Goal: Task Accomplishment & Management: Complete application form

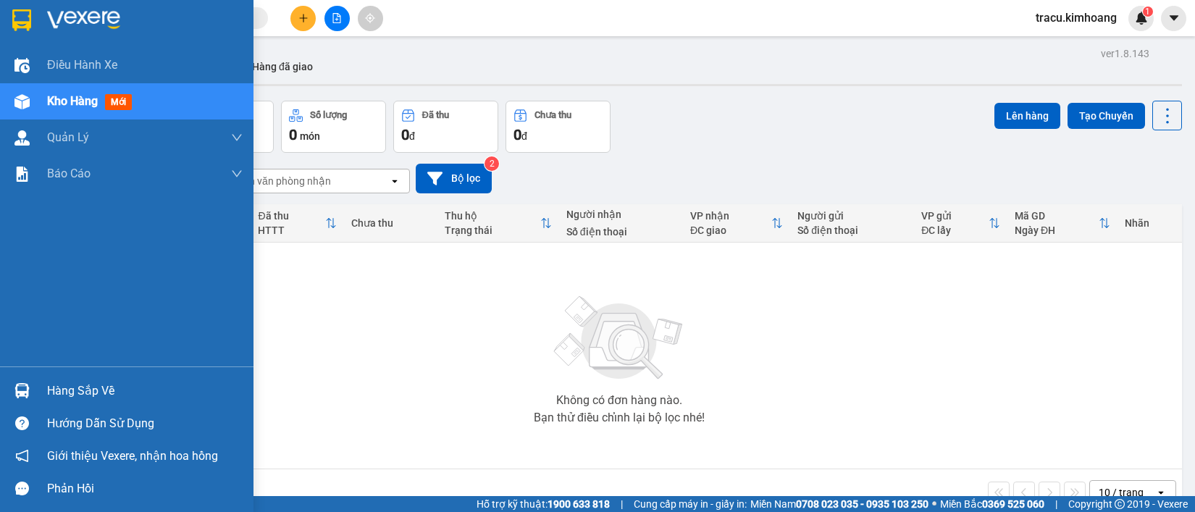
click at [71, 391] on div "Hàng sắp về" at bounding box center [145, 391] width 196 height 22
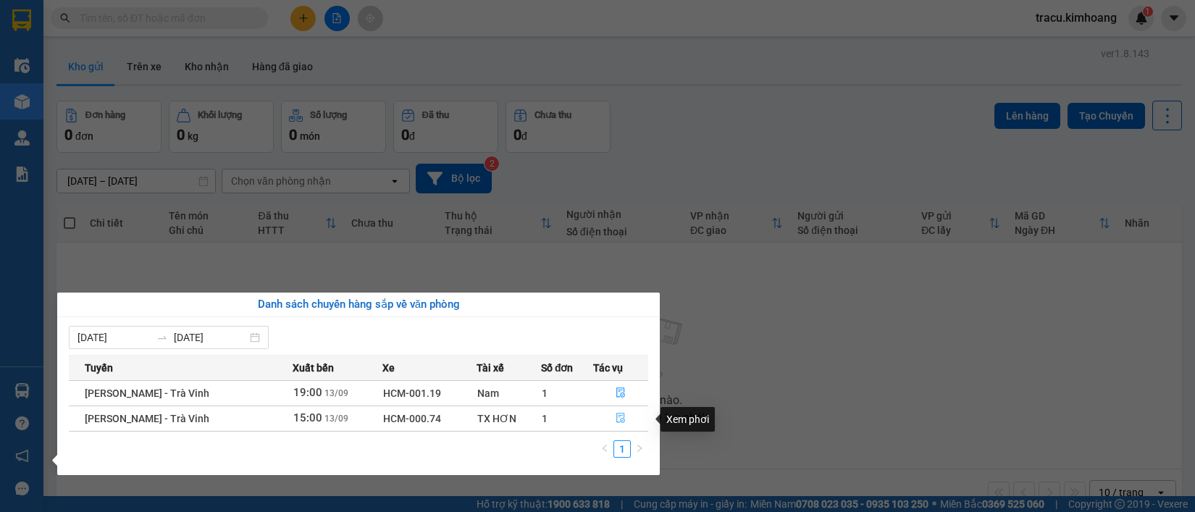
click at [620, 420] on icon "file-done" at bounding box center [620, 418] width 9 height 10
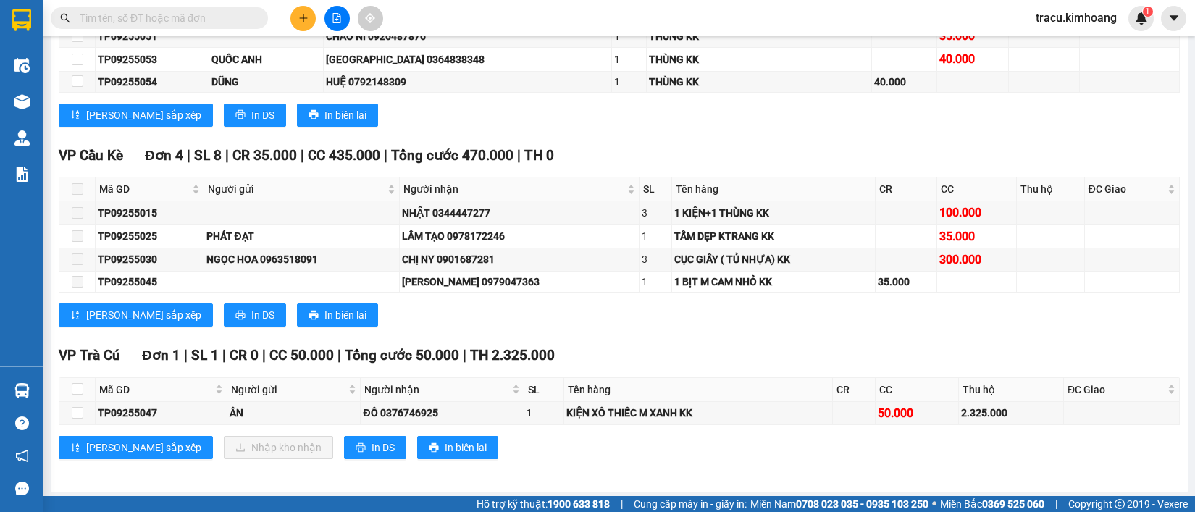
scroll to position [2019, 0]
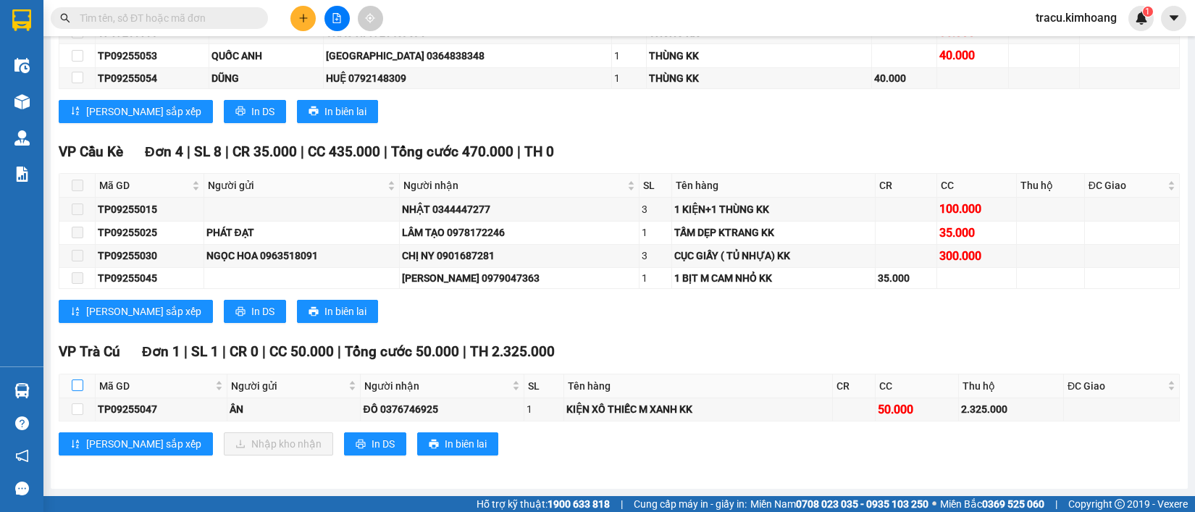
click at [78, 390] on input "checkbox" at bounding box center [78, 386] width 12 height 12
checkbox input "true"
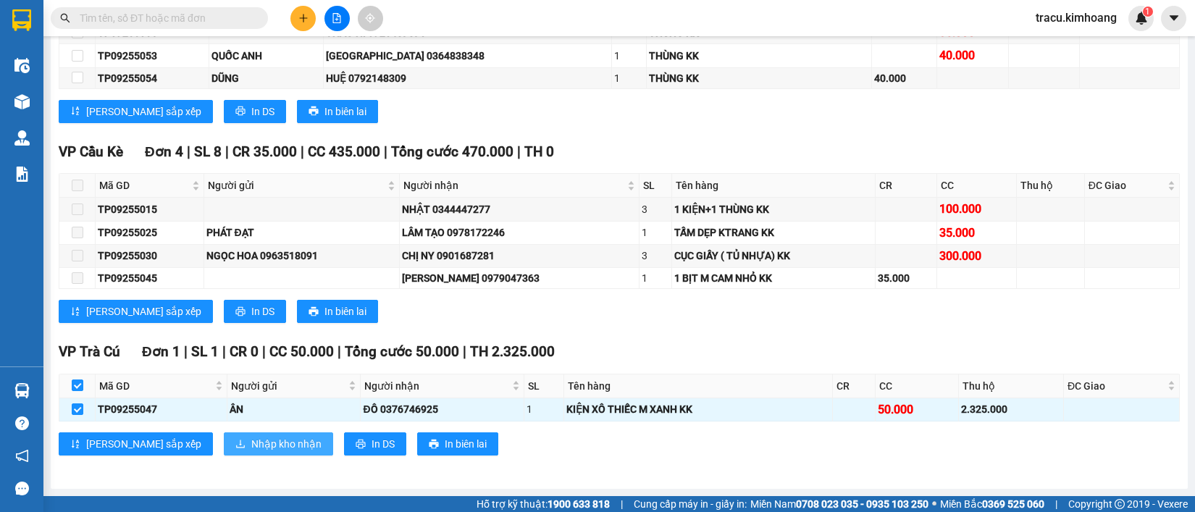
click at [251, 439] on span "Nhập kho nhận" at bounding box center [286, 444] width 70 height 16
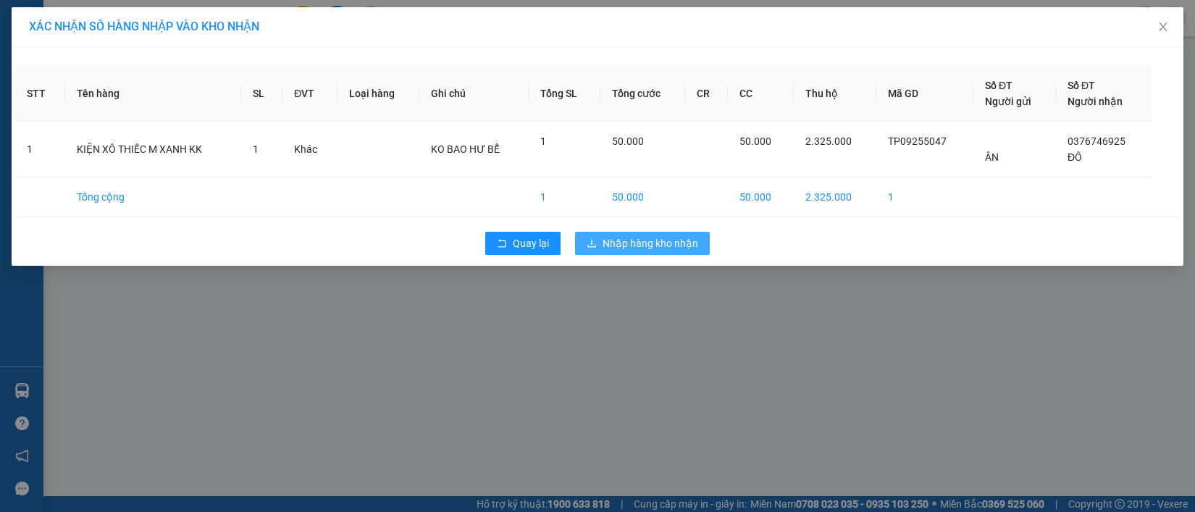
click at [641, 244] on span "Nhập hàng kho nhận" at bounding box center [651, 243] width 96 height 16
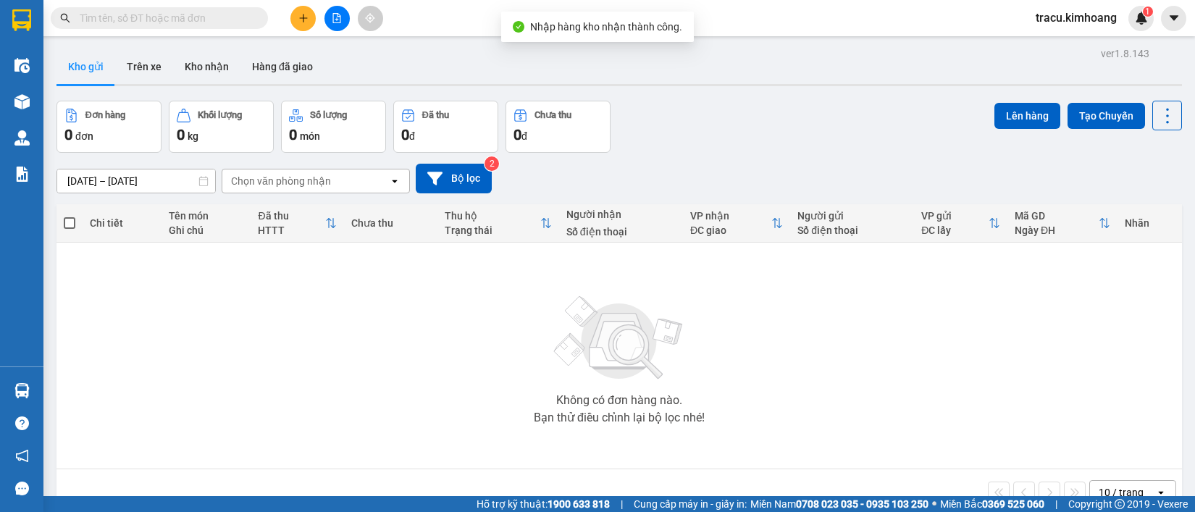
click at [66, 385] on div "Không có đơn hàng nào. Bạn thử điều chỉnh lại bộ lọc nhé!" at bounding box center [619, 355] width 1111 height 217
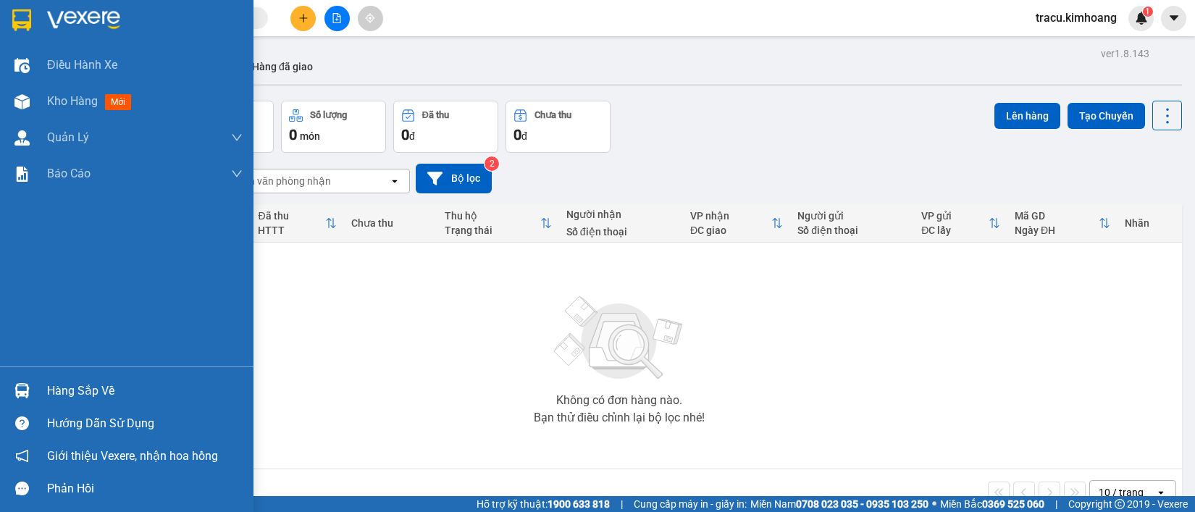
click at [116, 393] on div "Hàng sắp về" at bounding box center [145, 391] width 196 height 22
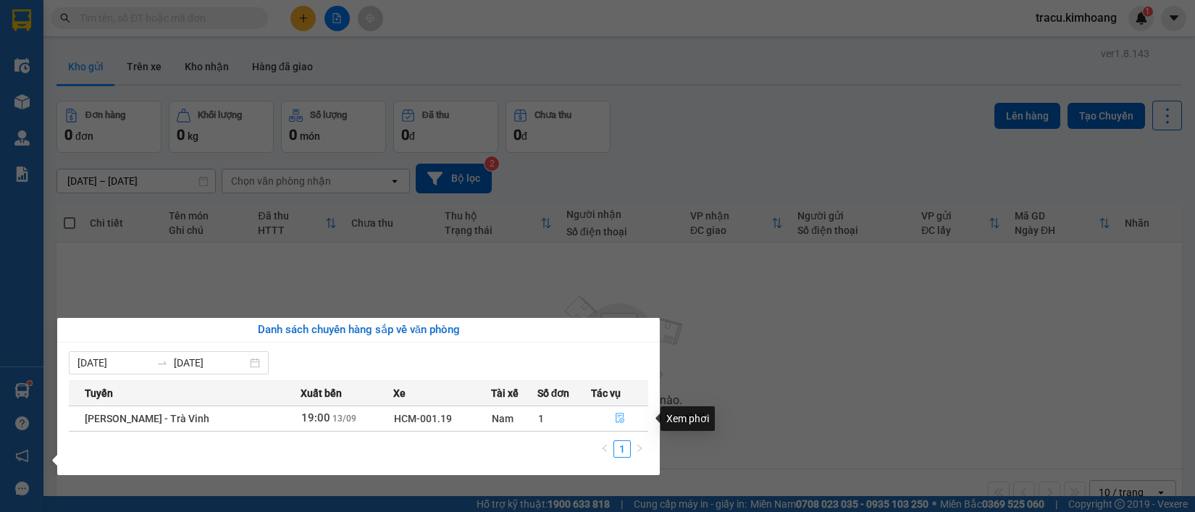
click at [617, 420] on icon "file-done" at bounding box center [620, 418] width 10 height 10
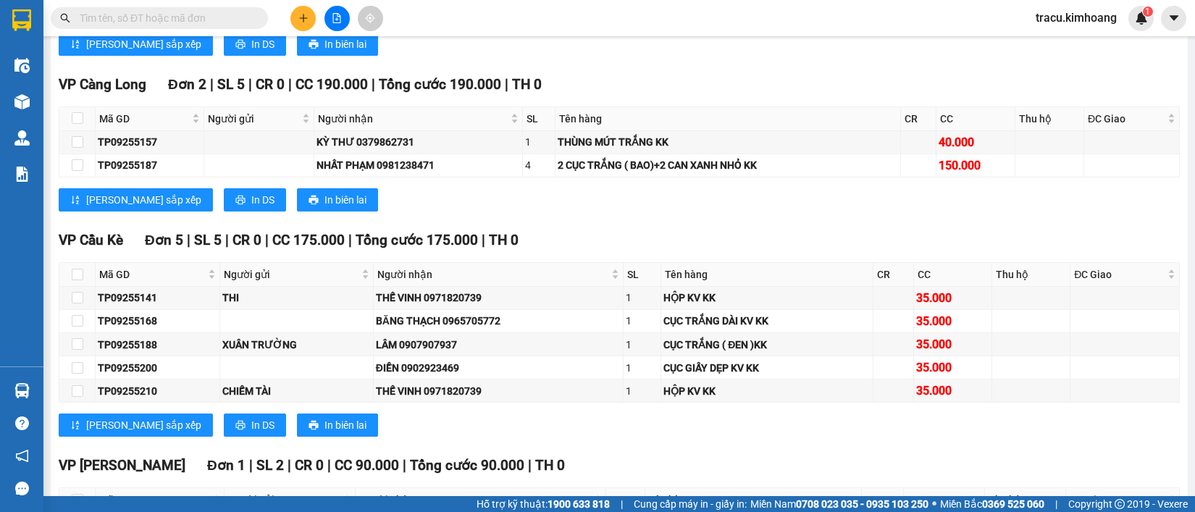
scroll to position [2720, 0]
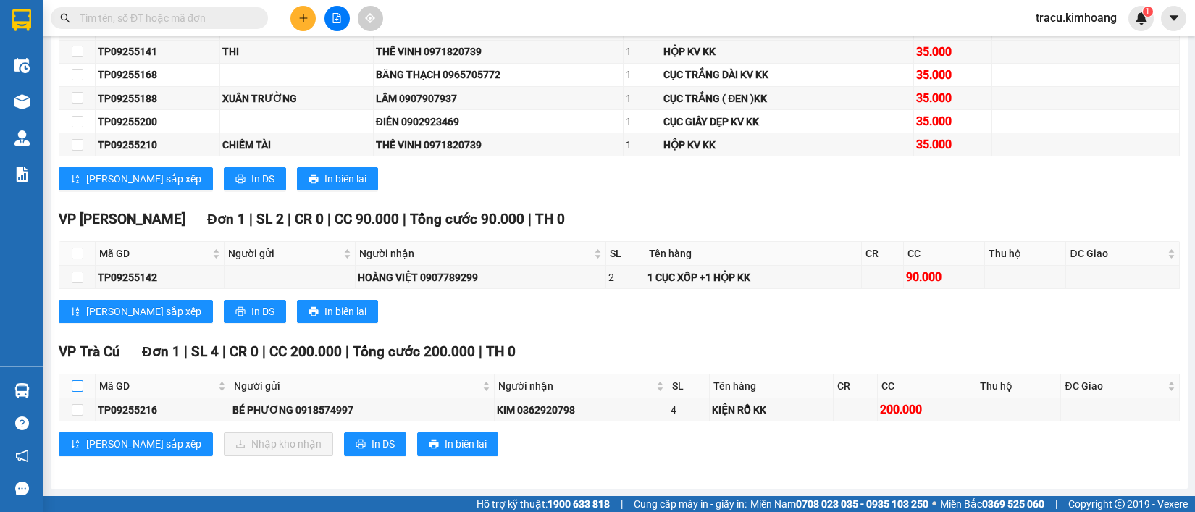
click at [75, 388] on input "checkbox" at bounding box center [78, 386] width 12 height 12
checkbox input "true"
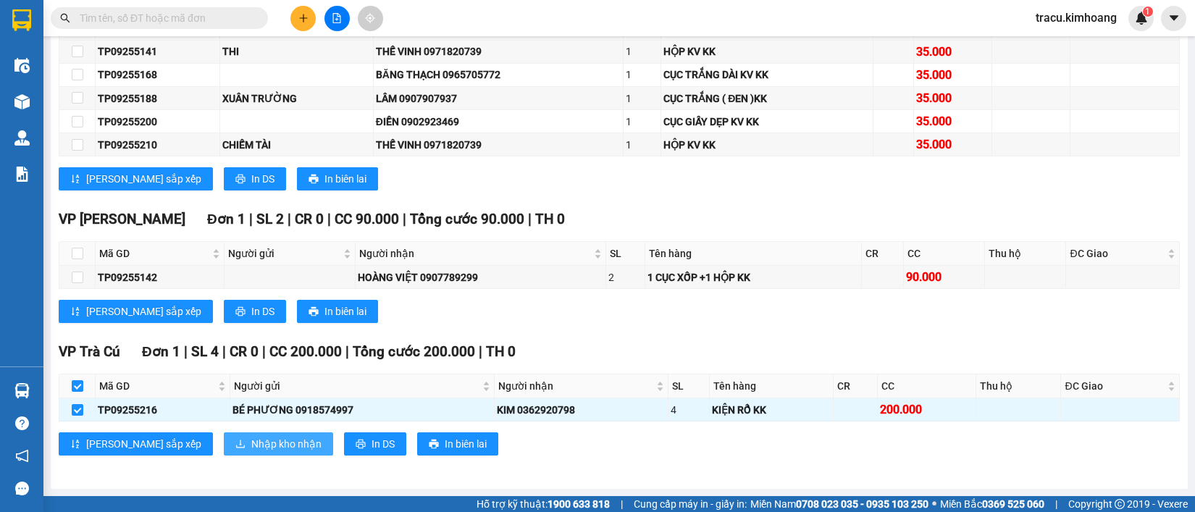
click at [251, 443] on span "Nhập kho nhận" at bounding box center [286, 444] width 70 height 16
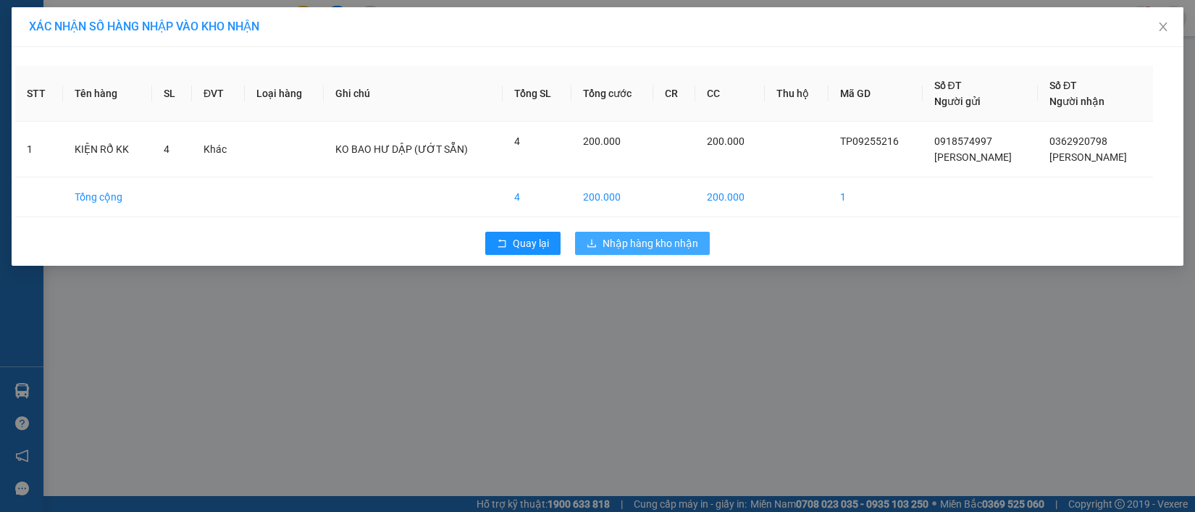
click at [648, 240] on span "Nhập hàng kho nhận" at bounding box center [651, 243] width 96 height 16
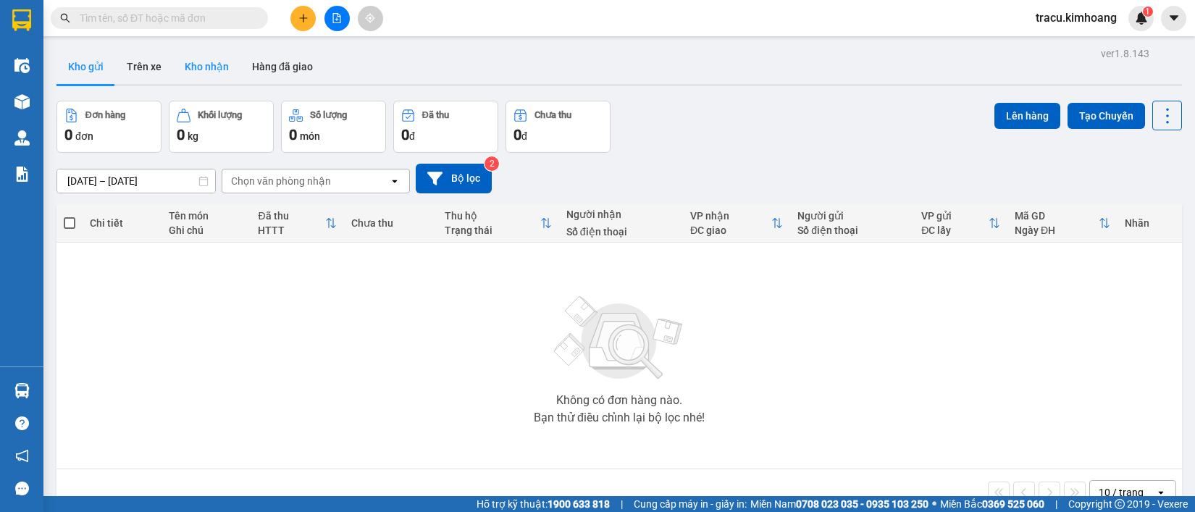
click at [217, 70] on button "Kho nhận" at bounding box center [206, 66] width 67 height 35
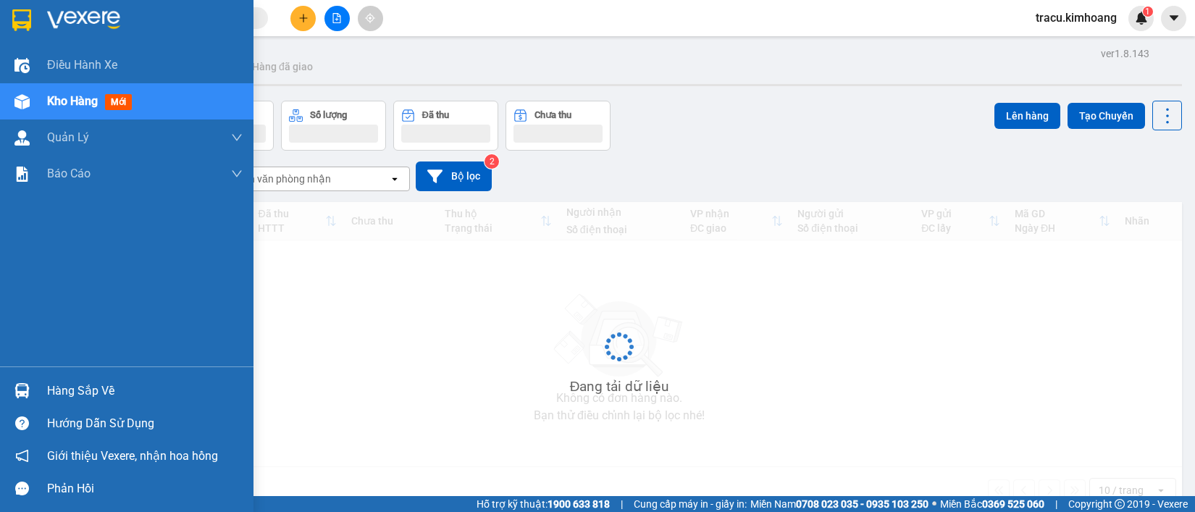
click at [85, 391] on div "Hàng sắp về" at bounding box center [145, 391] width 196 height 22
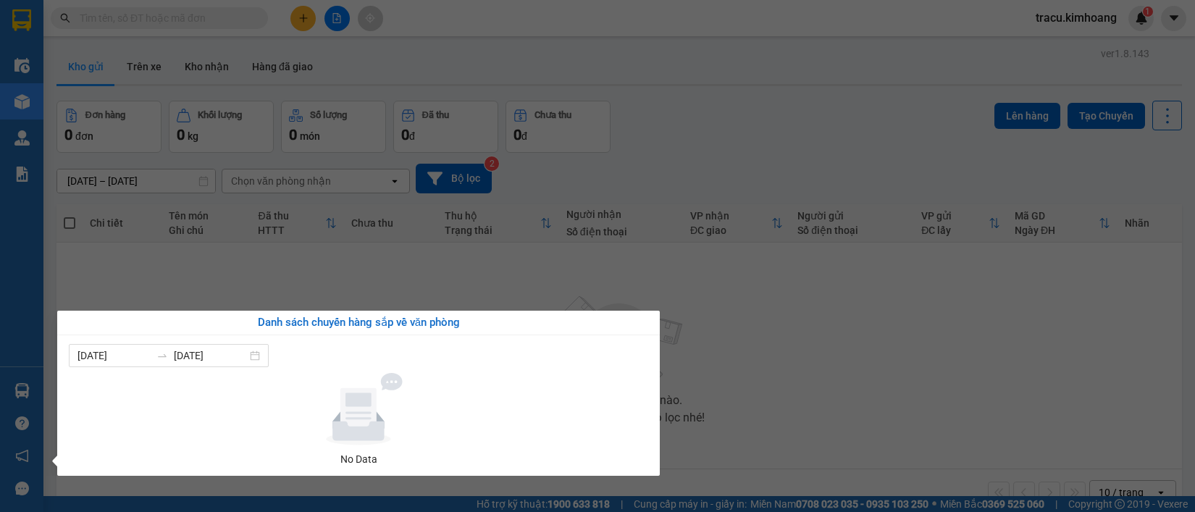
click at [228, 258] on section "Kết quả tìm kiếm ( 0 ) Bộ lọc No Data tracu.kimhoang 1 Điều hành xe Kho hàng mớ…" at bounding box center [597, 256] width 1195 height 512
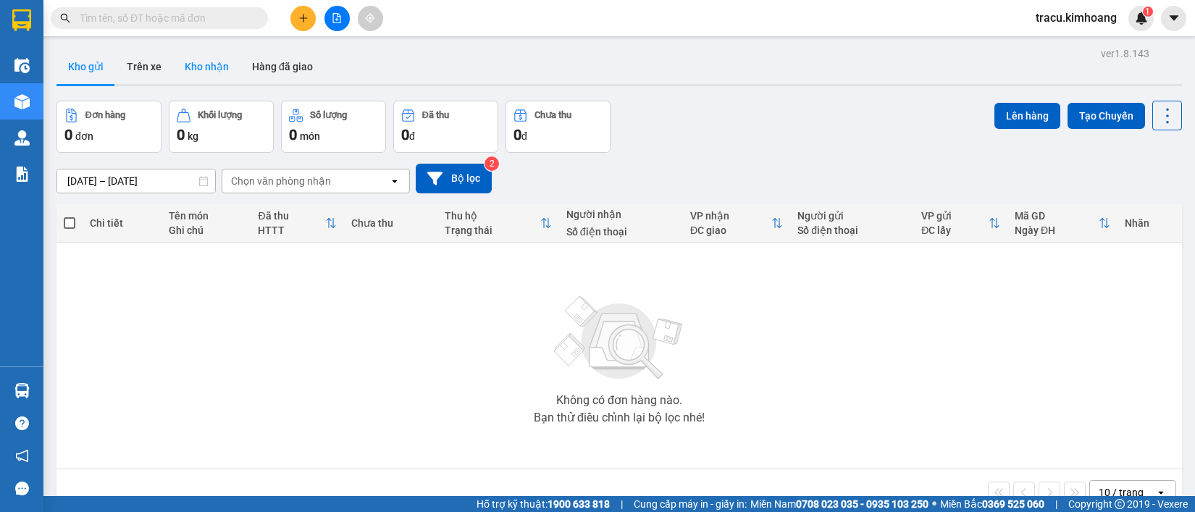
click at [228, 70] on button "Kho nhận" at bounding box center [206, 66] width 67 height 35
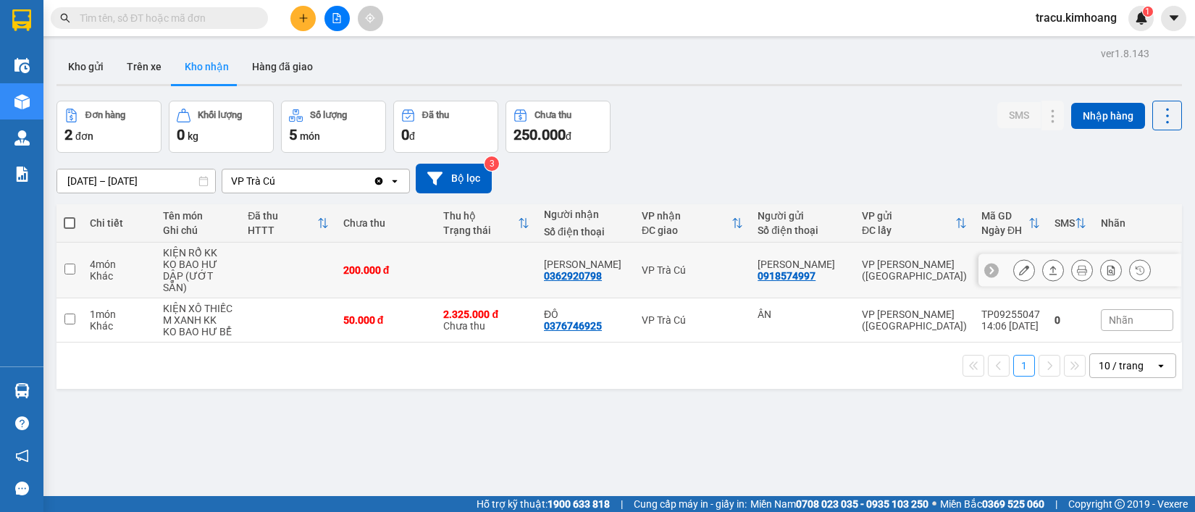
click at [74, 268] on input "checkbox" at bounding box center [69, 269] width 11 height 11
checkbox input "true"
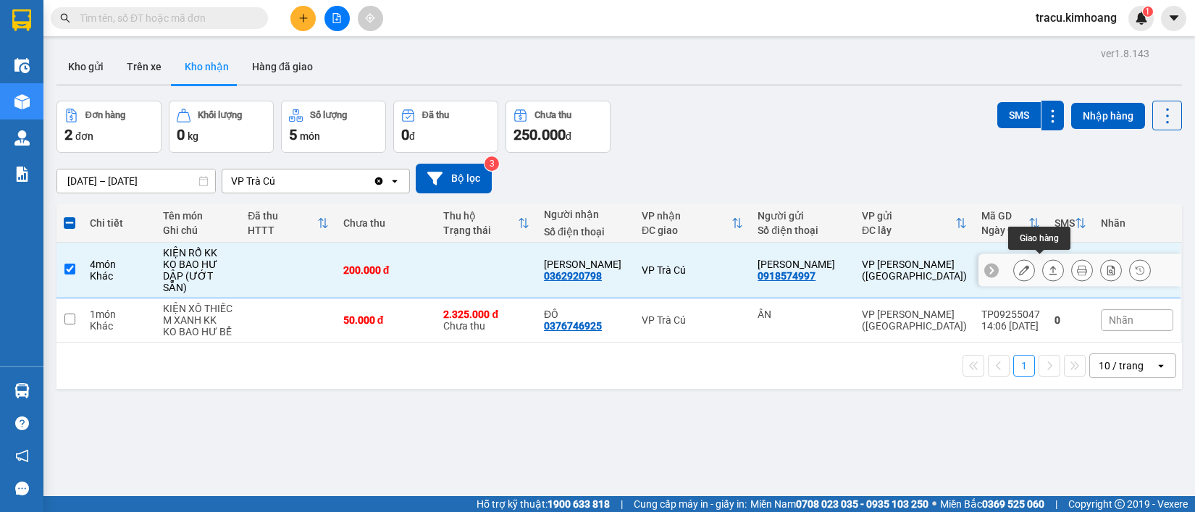
click at [1050, 266] on icon at bounding box center [1054, 270] width 8 height 9
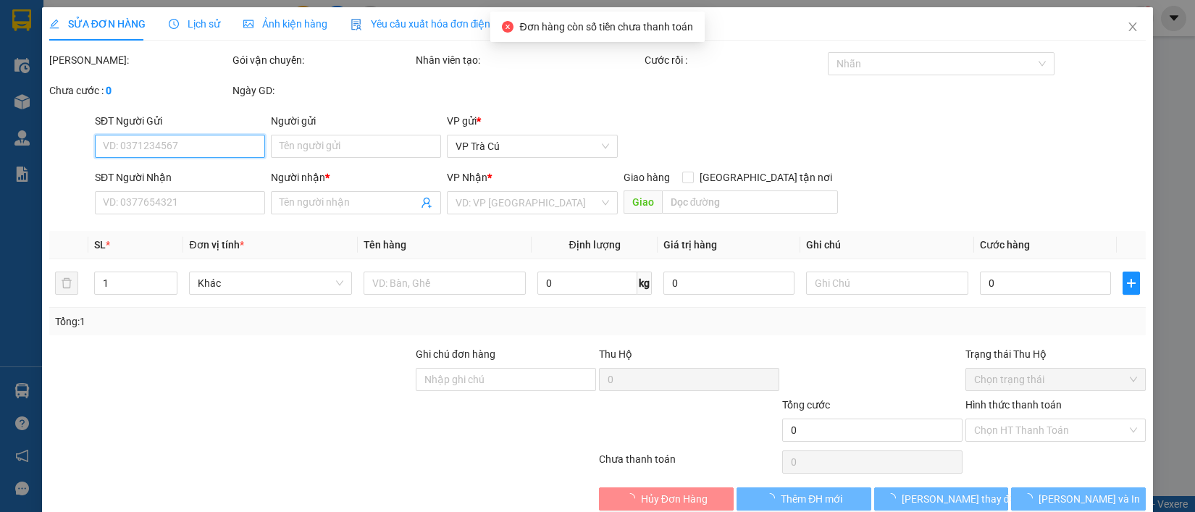
type input "0918574997"
type input "[PERSON_NAME]"
type input "0362920798"
type input "[PERSON_NAME]"
type input "200.000"
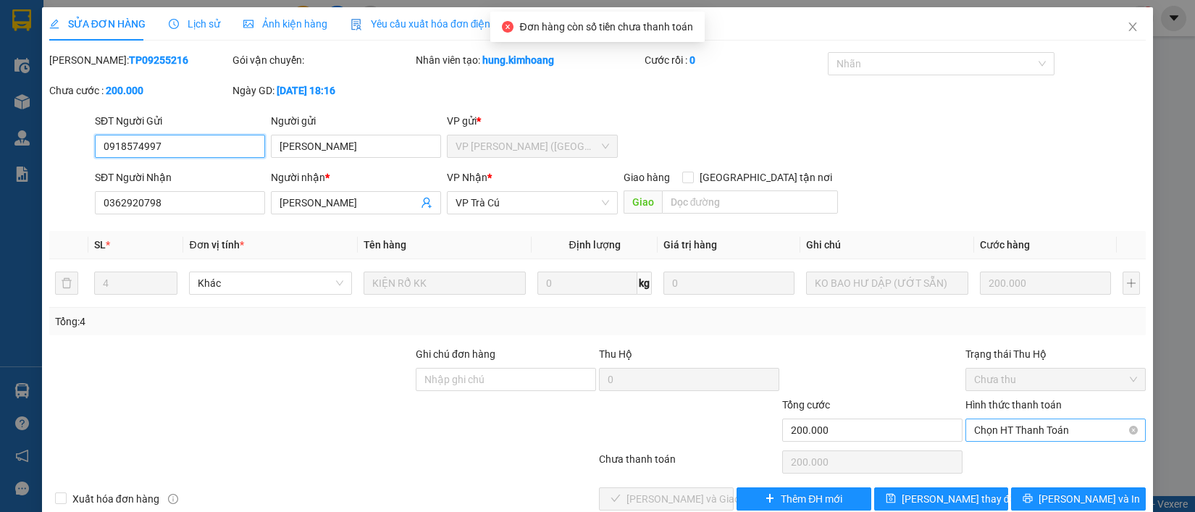
click at [1016, 424] on span "Chọn HT Thanh Toán" at bounding box center [1055, 430] width 163 height 22
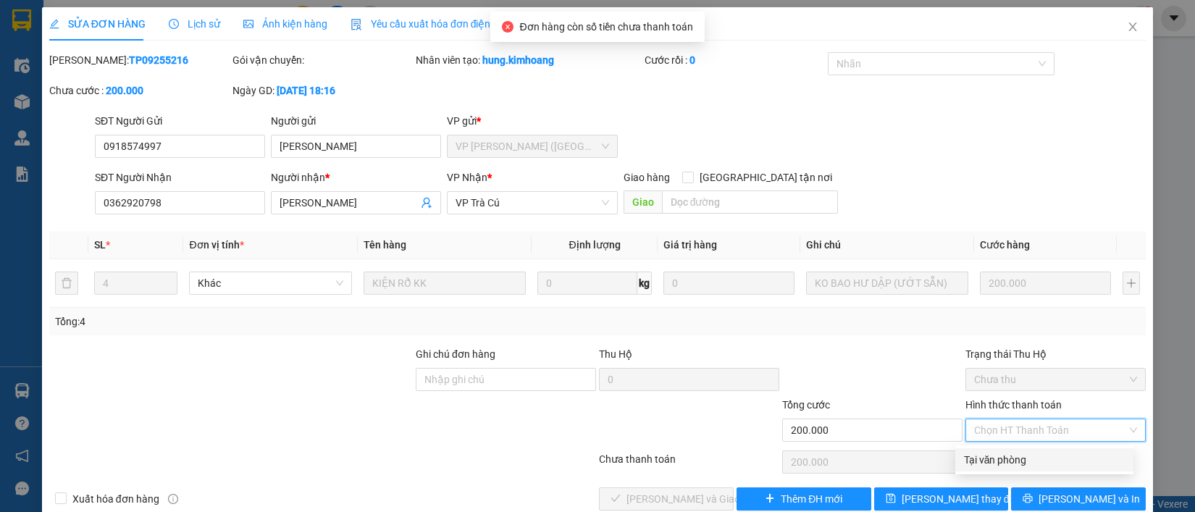
click at [1022, 448] on div "Tại văn phòng" at bounding box center [1044, 459] width 178 height 23
type input "0"
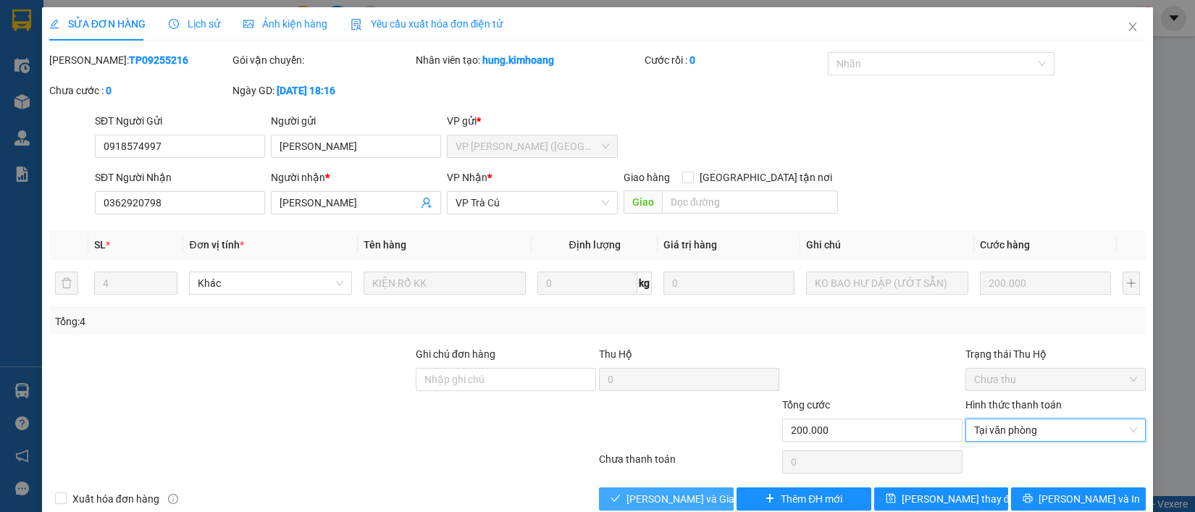
click at [712, 503] on button "Lưu và Giao hàng" at bounding box center [666, 498] width 135 height 23
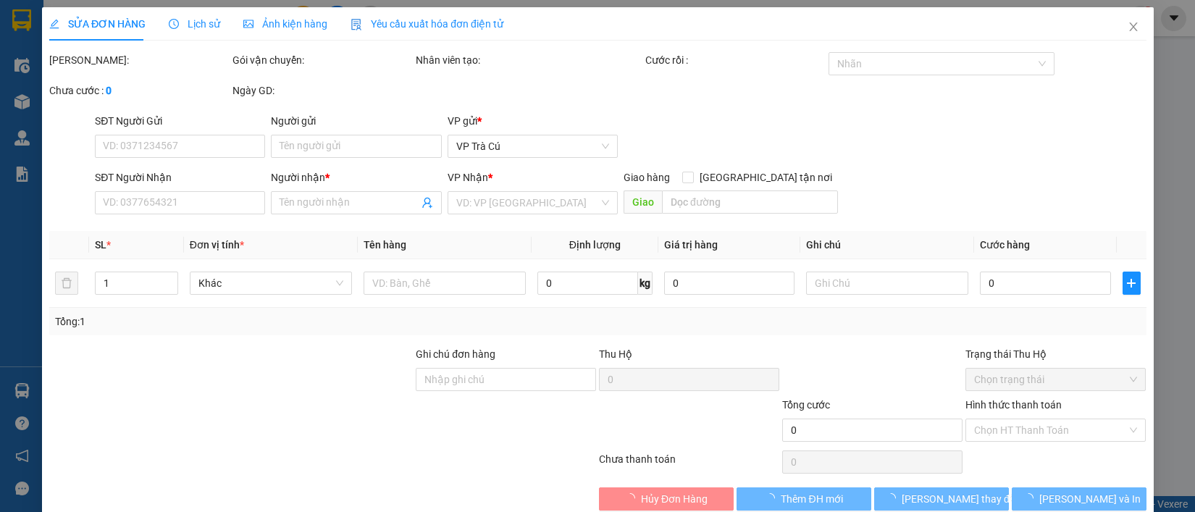
type input "0918574997"
type input "[PERSON_NAME]"
type input "0362920798"
type input "[PERSON_NAME]"
type input "200.000"
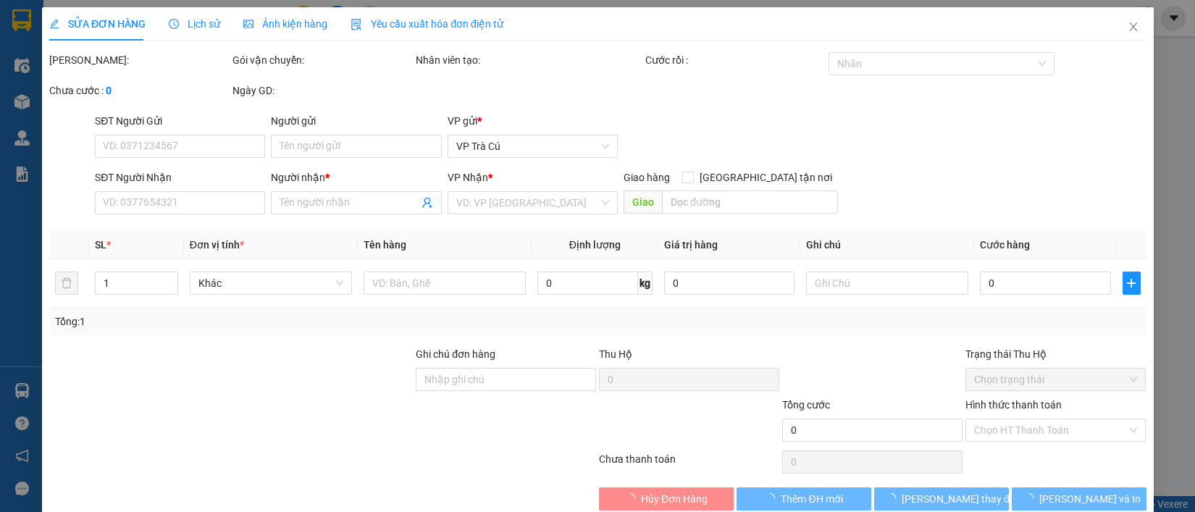
type input "0918574997"
type input "[PERSON_NAME]"
type input "0362920798"
type input "[PERSON_NAME]"
type input "200.000"
